Goal: Information Seeking & Learning: Learn about a topic

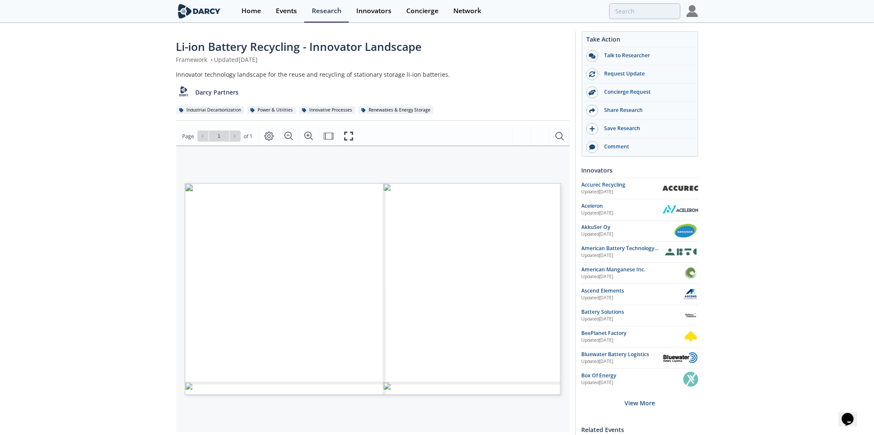
type input "battery recycling"
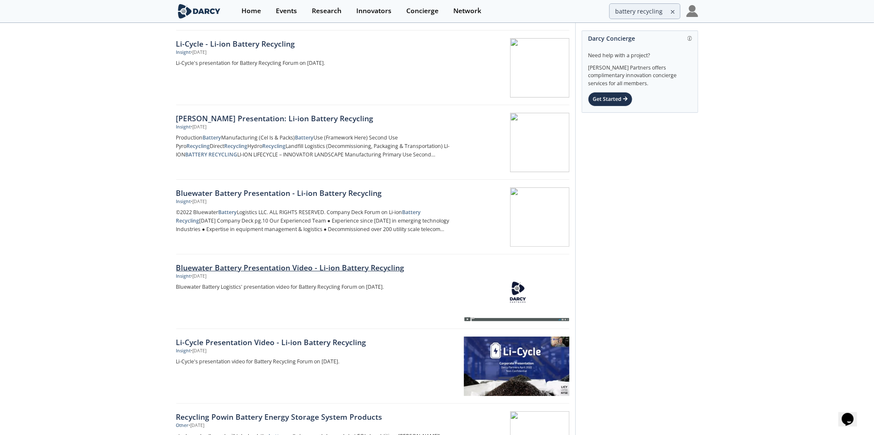
scroll to position [94, 0]
click at [276, 44] on div "Li-Cycle - Li-ion Battery Recycling" at bounding box center [316, 44] width 280 height 11
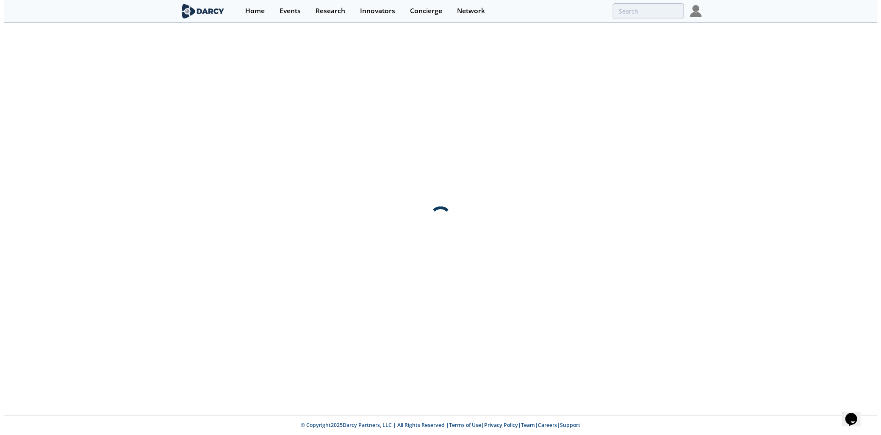
scroll to position [0, 0]
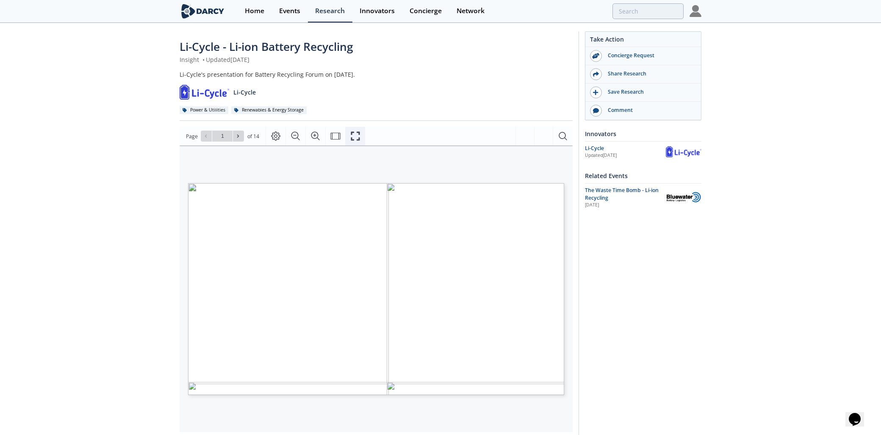
click at [356, 139] on icon "Fullscreen" at bounding box center [355, 136] width 10 height 10
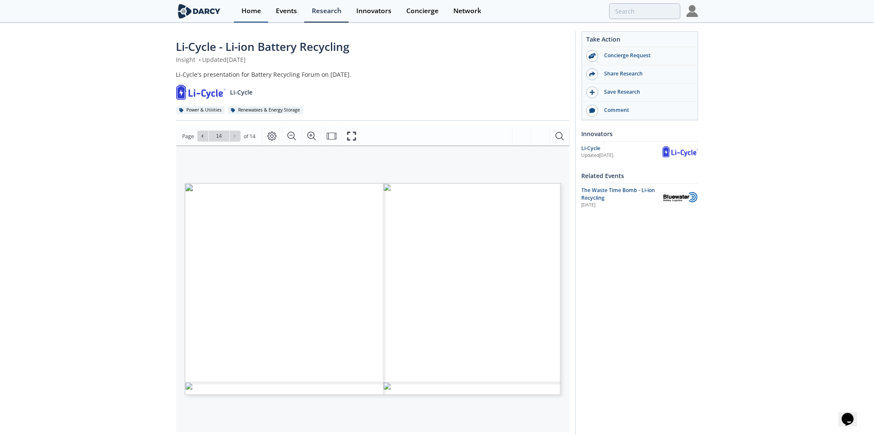
type input "battery recycling"
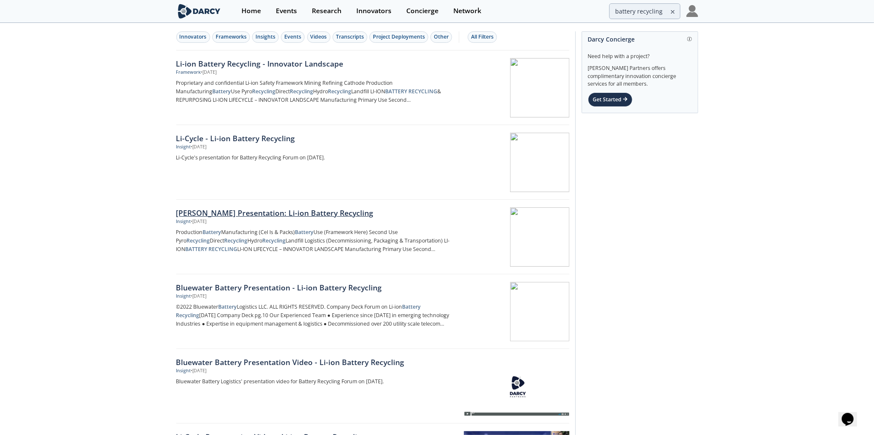
click at [302, 212] on div "[PERSON_NAME] Presentation: Li-ion Battery Recycling" at bounding box center [316, 212] width 280 height 11
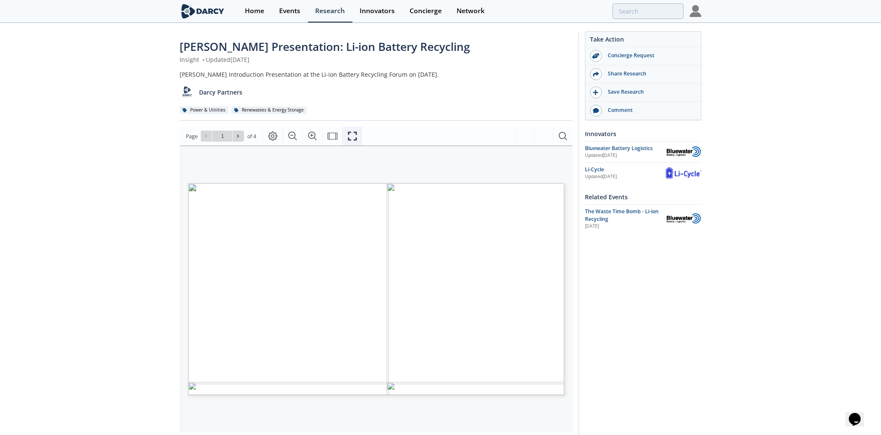
click at [350, 141] on icon "Fullscreen" at bounding box center [352, 136] width 10 height 10
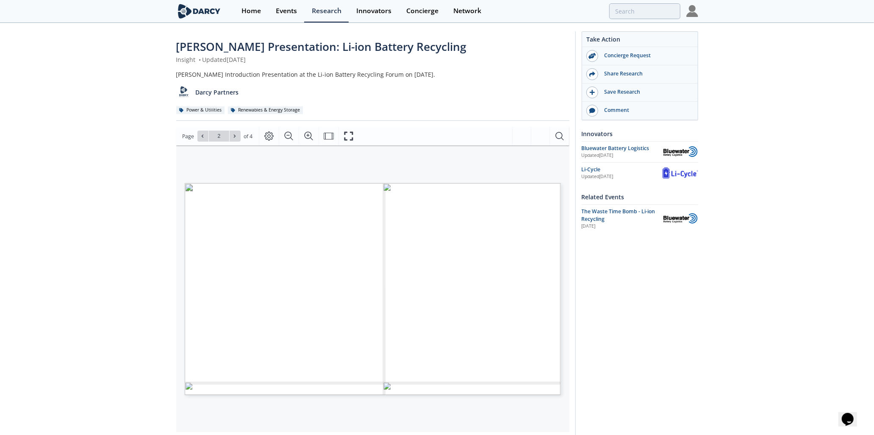
type input "battery recycling"
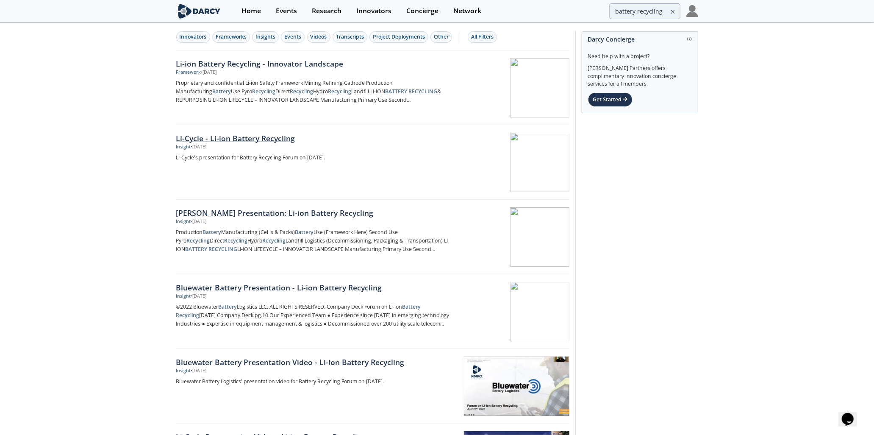
click at [261, 136] on div "Li-Cycle - Li-ion Battery Recycling" at bounding box center [316, 138] width 280 height 11
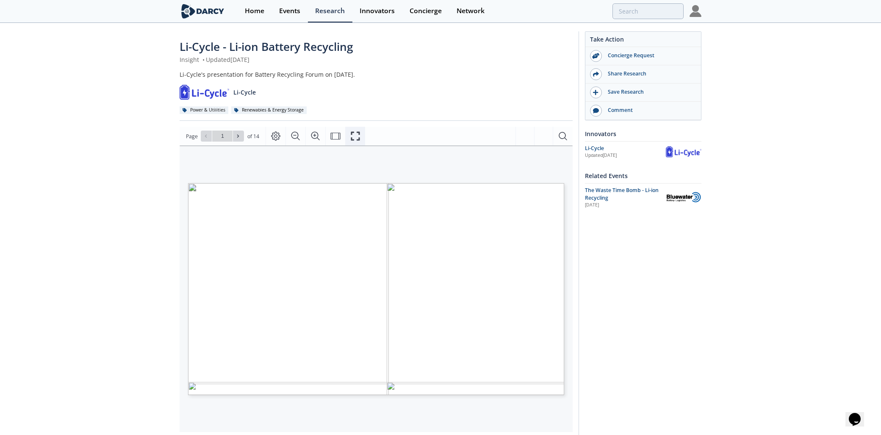
click at [354, 136] on icon "Fullscreen" at bounding box center [355, 136] width 10 height 10
